Goal: Information Seeking & Learning: Learn about a topic

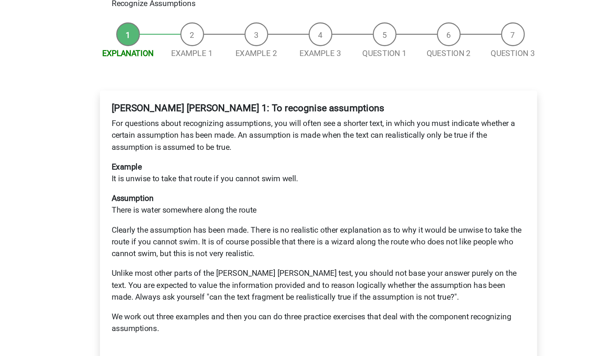
scroll to position [6, 0]
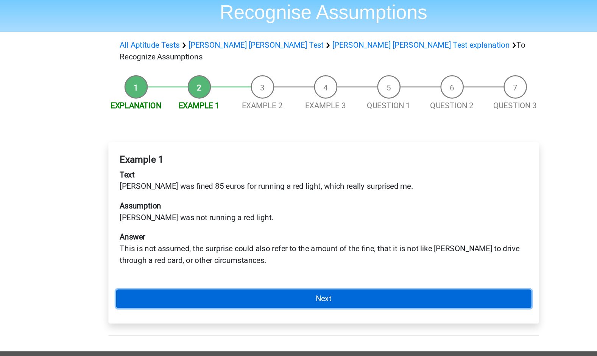
click at [204, 272] on link "Next" at bounding box center [298, 279] width 323 height 14
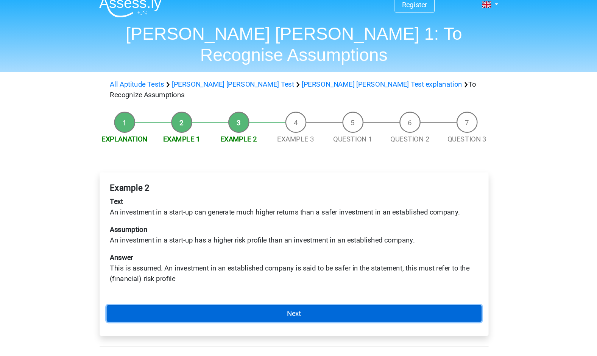
click at [224, 272] on link "Next" at bounding box center [298, 279] width 323 height 14
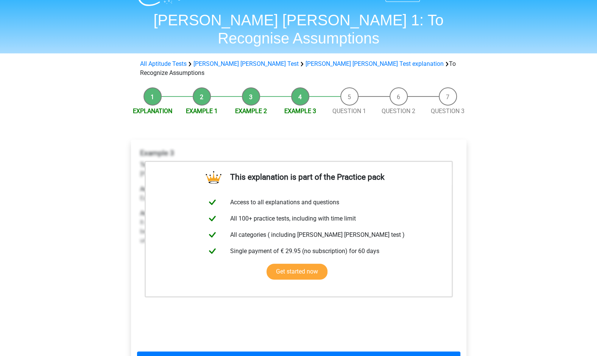
scroll to position [23, 0]
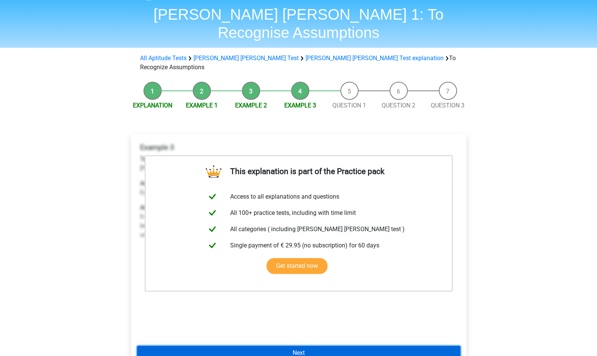
click at [205, 346] on link "Next" at bounding box center [298, 353] width 323 height 14
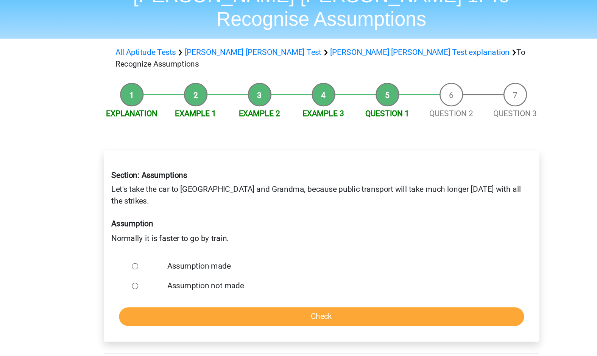
click at [154, 244] on input "Assumption made" at bounding box center [155, 246] width 5 height 5
radio input "true"
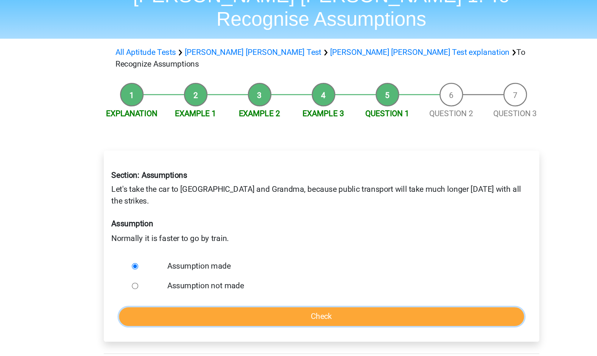
click at [174, 278] on input "Check" at bounding box center [299, 285] width 312 height 14
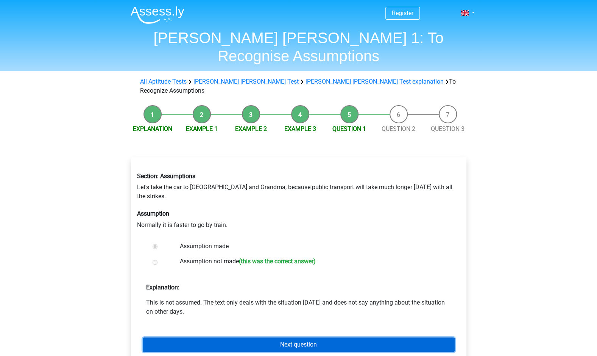
click at [175, 338] on link "Next question" at bounding box center [299, 345] width 312 height 14
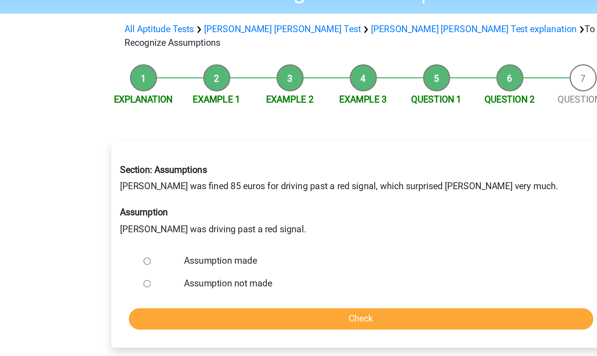
click at [153, 235] on input "Assumption made" at bounding box center [155, 237] width 5 height 5
radio input "true"
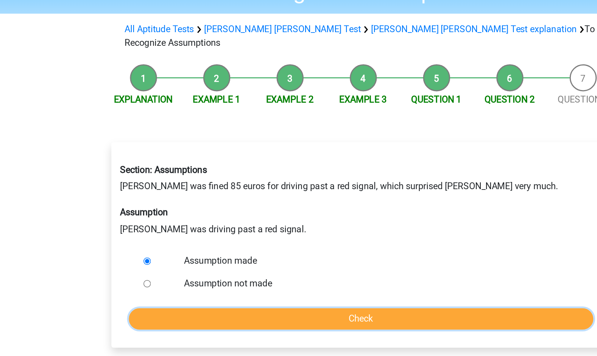
click at [178, 269] on input "Check" at bounding box center [299, 276] width 312 height 14
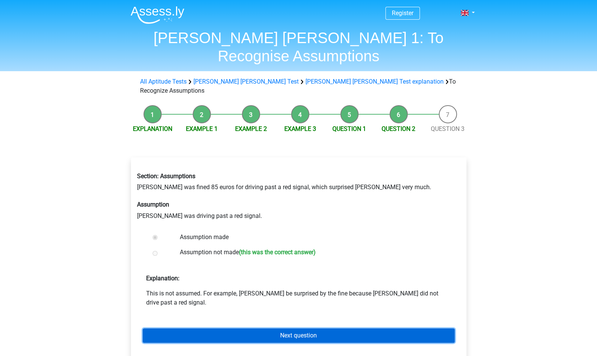
click at [196, 329] on link "Next question" at bounding box center [299, 336] width 312 height 14
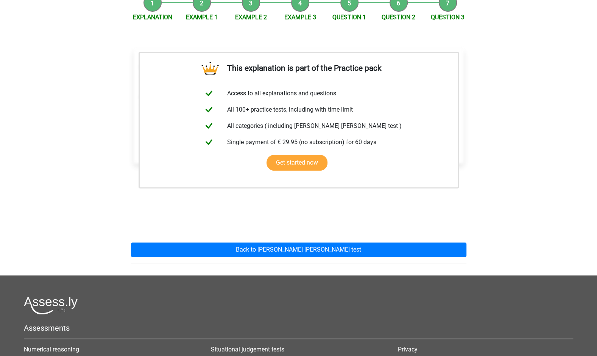
scroll to position [113, 0]
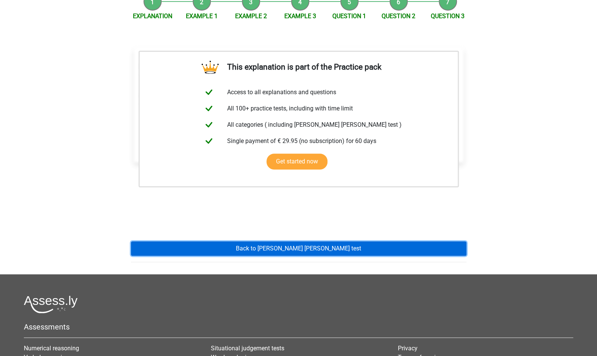
click at [235, 241] on link "Back to watson glaser test" at bounding box center [298, 248] width 335 height 14
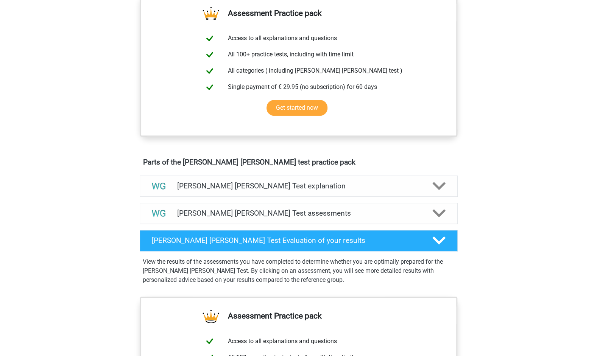
scroll to position [305, 0]
